Goal: Information Seeking & Learning: Learn about a topic

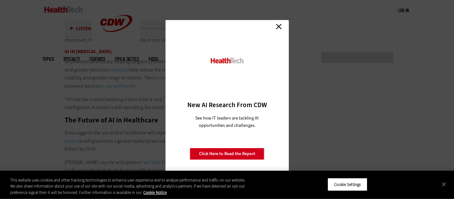
scroll to position [1179, 0]
click at [279, 27] on link "Close" at bounding box center [279, 27] width 10 height 10
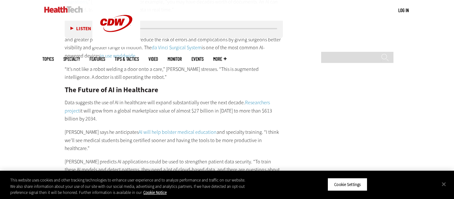
scroll to position [1211, 0]
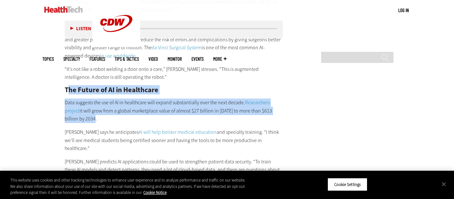
drag, startPoint x: 67, startPoint y: 72, endPoint x: 134, endPoint y: 103, distance: 74.4
click at [117, 104] on div "AI in Healthcare Data Management AI applications are making it easier for healt…" at bounding box center [174, 107] width 219 height 295
click at [173, 104] on p "Data suggests the use of AI in healthcare will expand substantially over the ne…" at bounding box center [174, 111] width 219 height 25
click at [101, 99] on p "Data suggests the use of AI in healthcare will expand substantially over the ne…" at bounding box center [174, 111] width 219 height 25
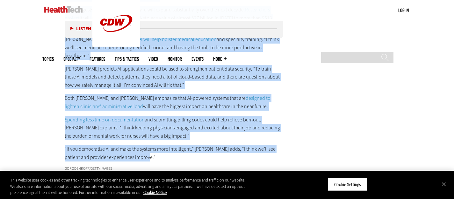
scroll to position [1306, 0]
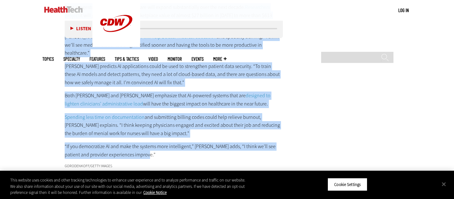
drag, startPoint x: 66, startPoint y: 72, endPoint x: 140, endPoint y: 128, distance: 91.9
click at [138, 130] on div "AI in Healthcare Data Management AI applications are making it easier for healt…" at bounding box center [174, 11] width 219 height 295
copy div "Lor Ipsumd si AM co Adipiscing Elit seddoeiu tem inc ut LA et doloremagn aliq e…"
click at [65, 113] on p "Spending less time on documentation and submitting billing codes could help rel…" at bounding box center [174, 125] width 219 height 25
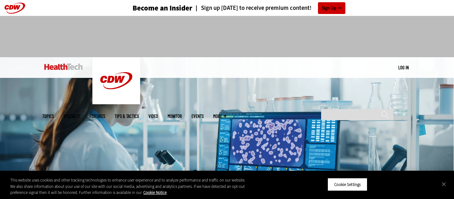
scroll to position [127, 0]
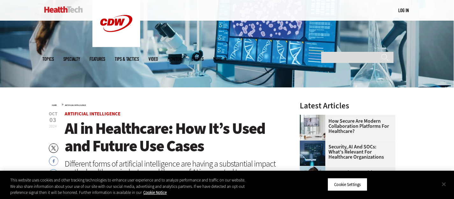
click at [448, 186] on button "Close" at bounding box center [444, 185] width 14 height 14
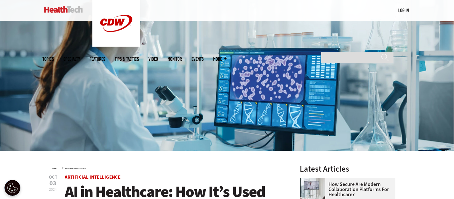
scroll to position [64, 0]
